Goal: Check status: Check status

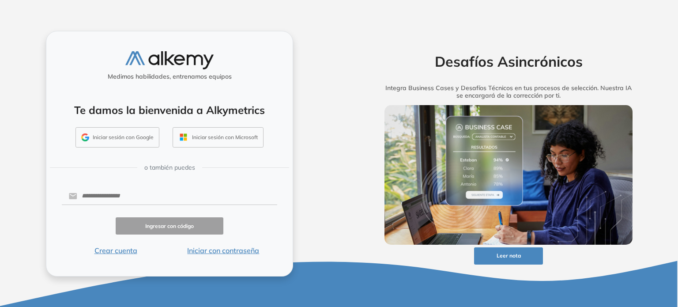
click at [140, 135] on button "Iniciar sesión con Google" at bounding box center [118, 137] width 84 height 20
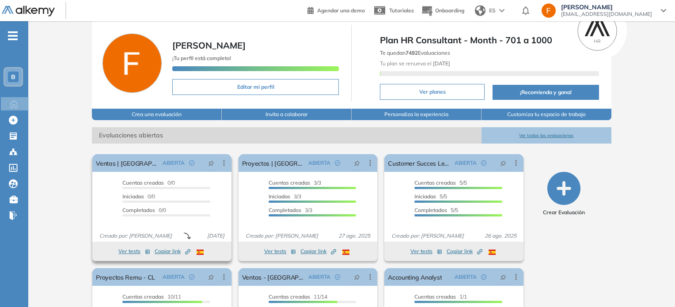
scroll to position [92, 0]
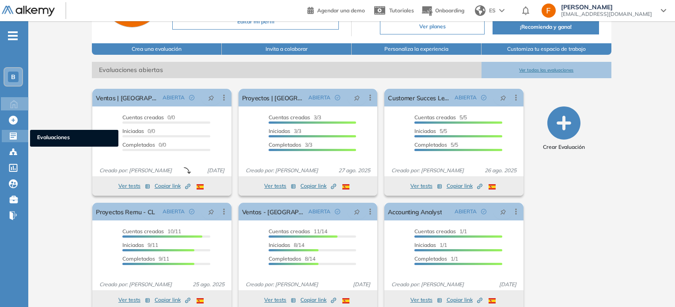
click at [19, 133] on div at bounding box center [14, 135] width 11 height 11
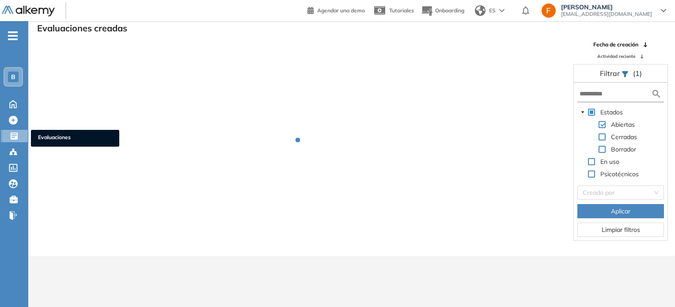
scroll to position [21, 0]
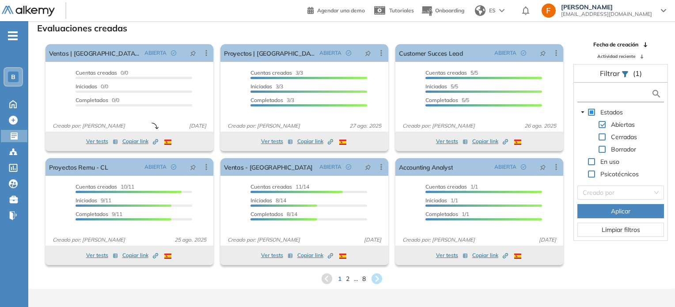
click at [601, 91] on input "text" at bounding box center [615, 93] width 72 height 9
type input "***"
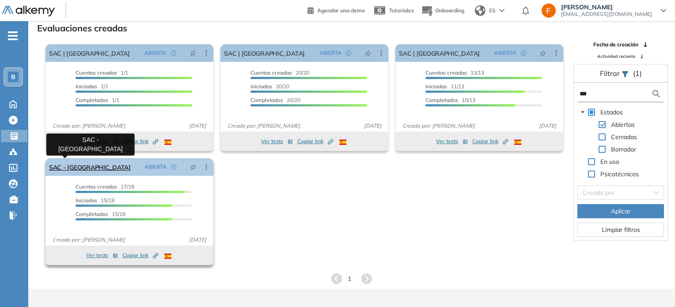
click at [64, 168] on link "SAC - [GEOGRAPHIC_DATA]" at bounding box center [90, 167] width 82 height 18
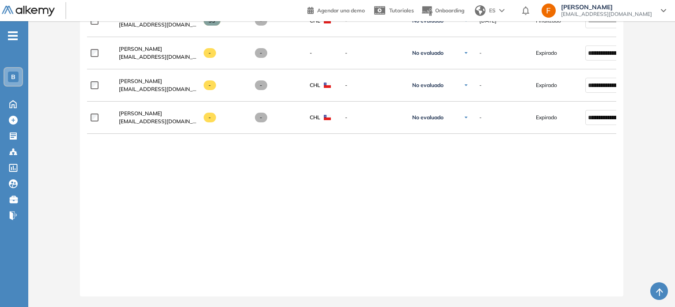
scroll to position [0, 64]
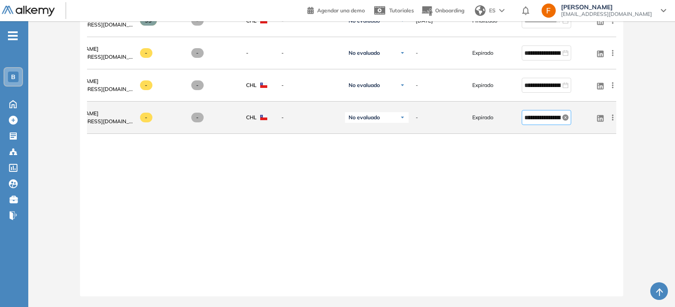
click at [563, 114] on icon "close-circle" at bounding box center [565, 117] width 6 height 6
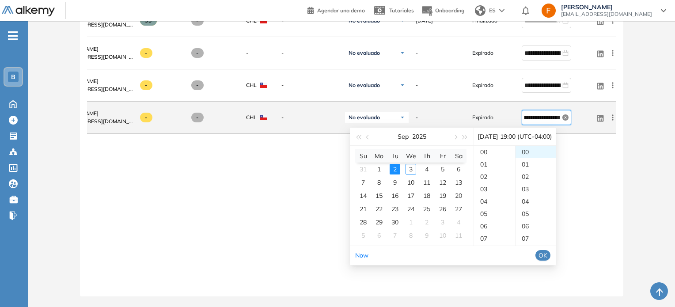
scroll to position [235, 0]
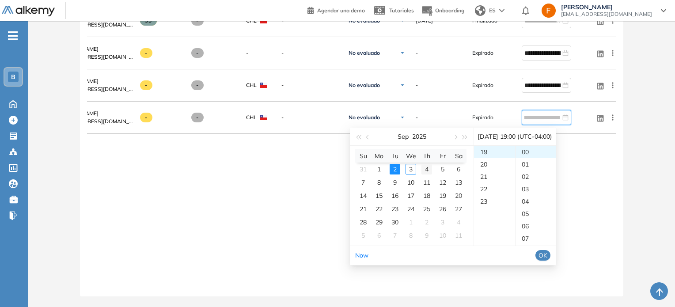
click at [428, 165] on div "4" at bounding box center [426, 169] width 11 height 11
click at [487, 215] on div "20" at bounding box center [494, 221] width 41 height 12
click at [547, 252] on span "OK" at bounding box center [542, 255] width 9 height 10
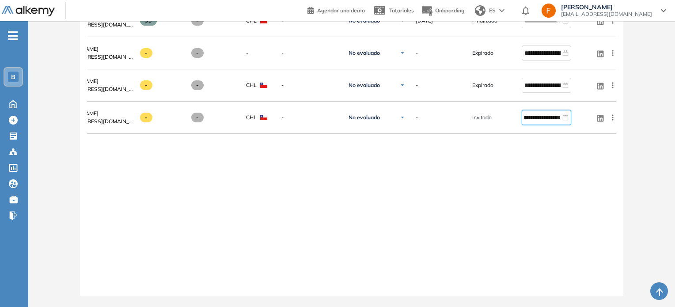
type input "**********"
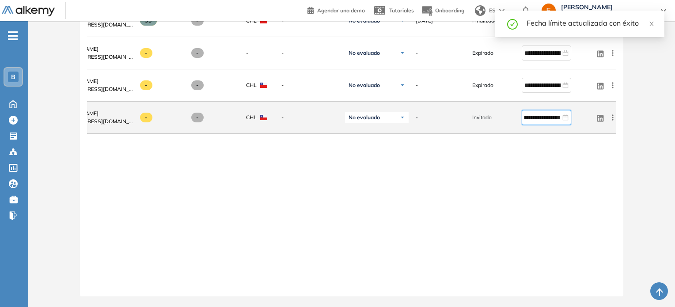
scroll to position [0, 0]
click at [537, 110] on div "**********" at bounding box center [546, 117] width 49 height 15
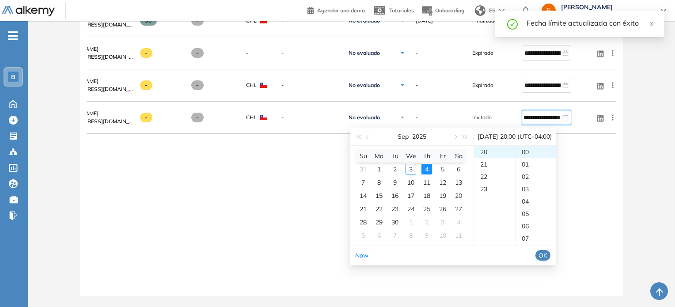
click at [544, 129] on div "[DATE] 20:00 (UTC-04:00)" at bounding box center [514, 137] width 75 height 18
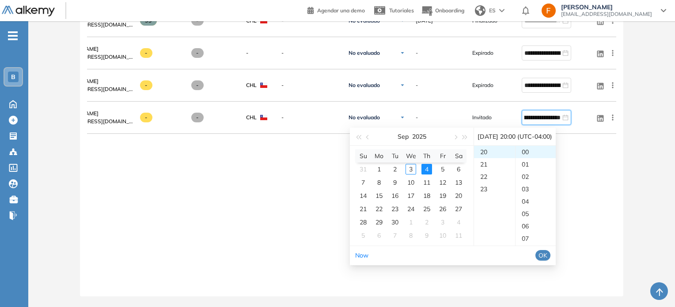
click at [547, 250] on span "OK" at bounding box center [542, 255] width 9 height 10
